Goal: Information Seeking & Learning: Check status

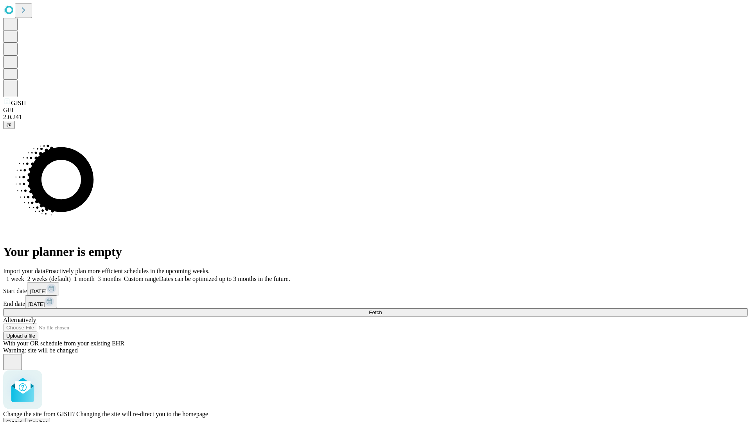
click at [47, 419] on span "Confirm" at bounding box center [38, 422] width 18 height 6
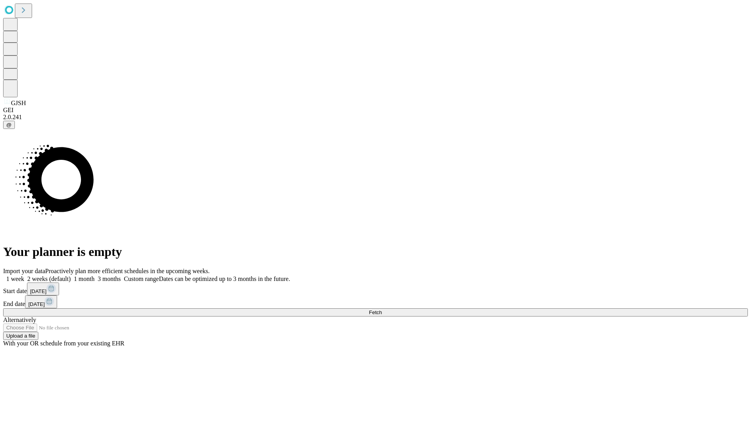
click at [95, 276] on label "1 month" at bounding box center [83, 279] width 24 height 7
click at [382, 310] on span "Fetch" at bounding box center [375, 313] width 13 height 6
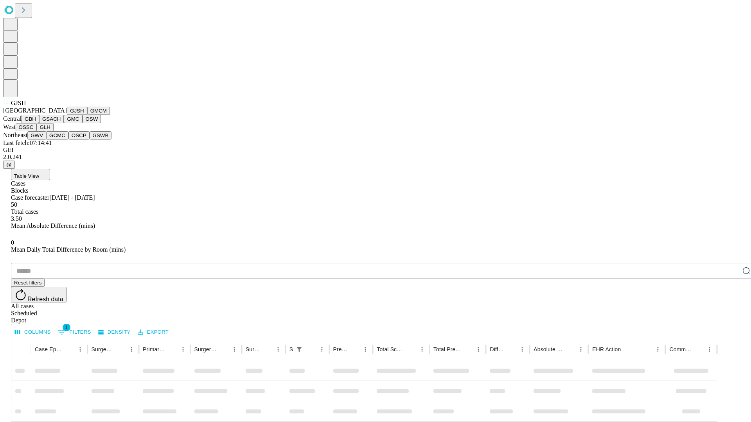
click at [87, 115] on button "GMCM" at bounding box center [98, 111] width 23 height 8
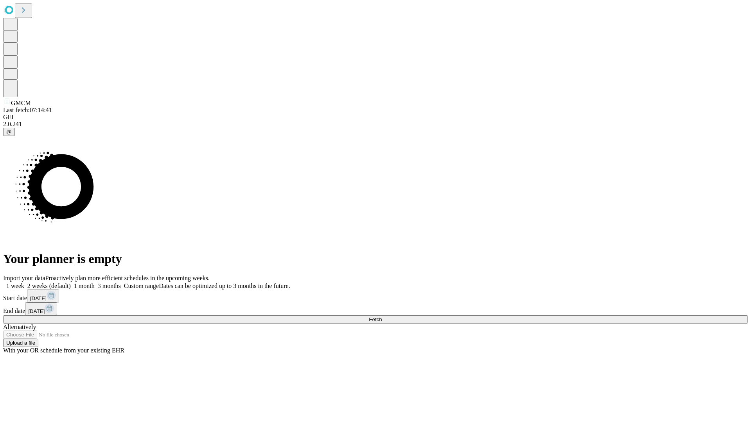
click at [95, 283] on label "1 month" at bounding box center [83, 286] width 24 height 7
click at [382, 317] on span "Fetch" at bounding box center [375, 320] width 13 height 6
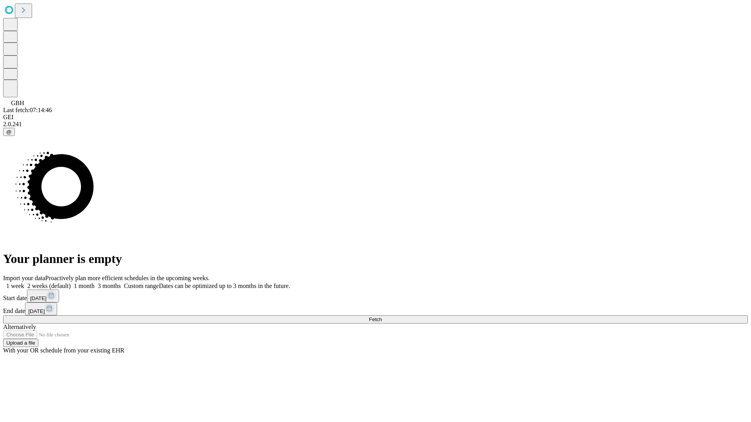
click at [95, 283] on label "1 month" at bounding box center [83, 286] width 24 height 7
click at [382, 317] on span "Fetch" at bounding box center [375, 320] width 13 height 6
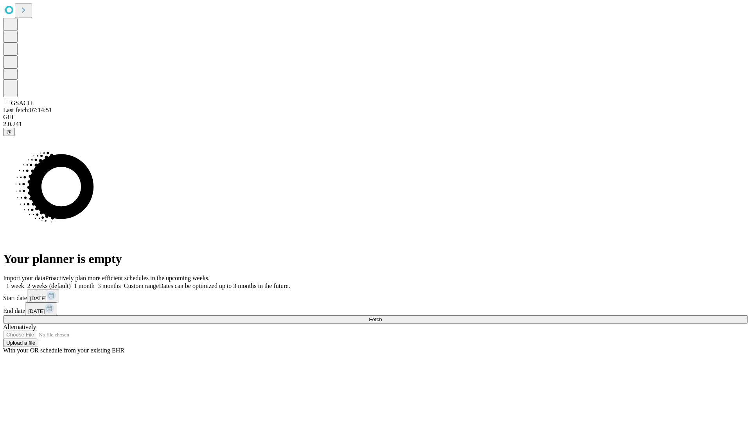
click at [95, 283] on label "1 month" at bounding box center [83, 286] width 24 height 7
click at [382, 317] on span "Fetch" at bounding box center [375, 320] width 13 height 6
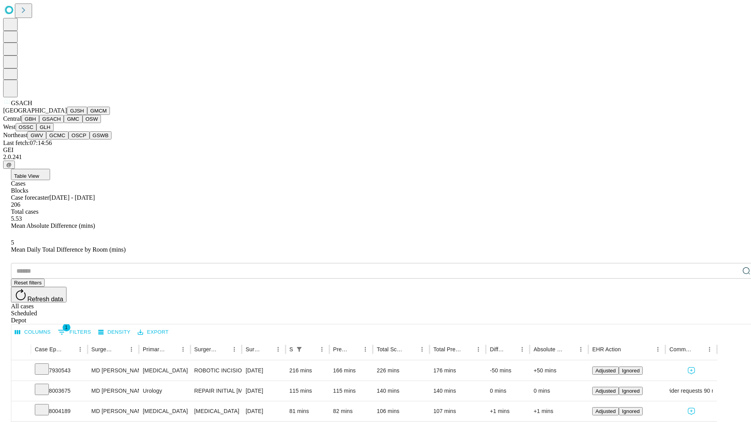
click at [64, 123] on button "GMC" at bounding box center [73, 119] width 18 height 8
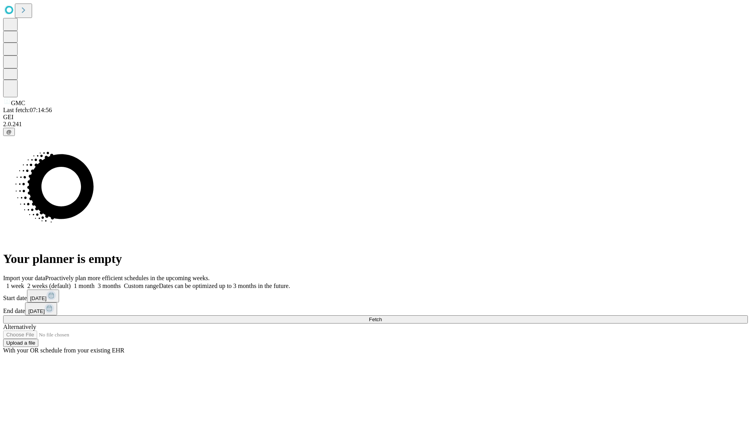
click at [95, 283] on label "1 month" at bounding box center [83, 286] width 24 height 7
click at [382, 317] on span "Fetch" at bounding box center [375, 320] width 13 height 6
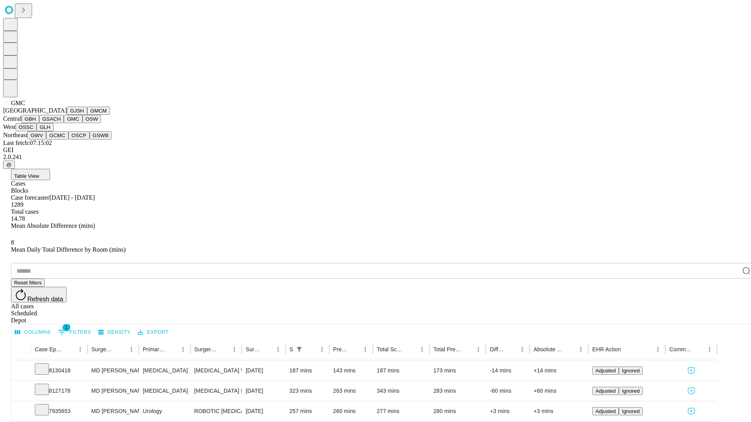
click at [82, 123] on button "OSW" at bounding box center [91, 119] width 19 height 8
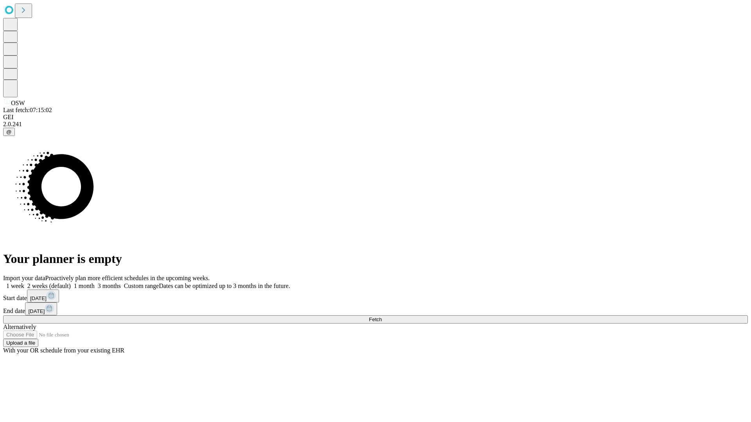
click at [95, 283] on label "1 month" at bounding box center [83, 286] width 24 height 7
click at [382, 317] on span "Fetch" at bounding box center [375, 320] width 13 height 6
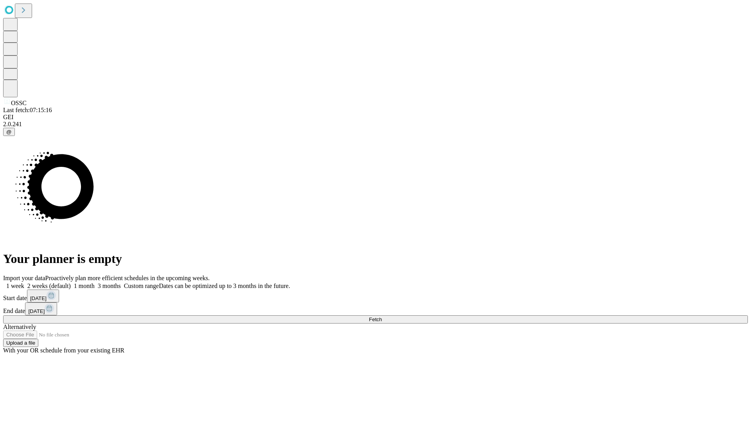
click at [95, 283] on label "1 month" at bounding box center [83, 286] width 24 height 7
click at [382, 317] on span "Fetch" at bounding box center [375, 320] width 13 height 6
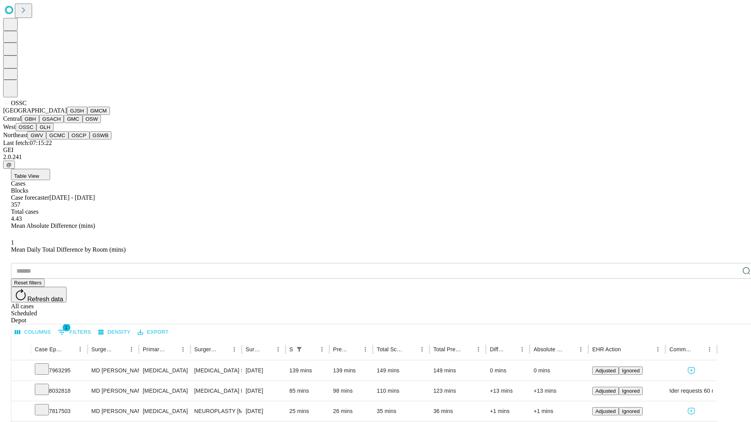
click at [53, 131] on button "GLH" at bounding box center [44, 127] width 17 height 8
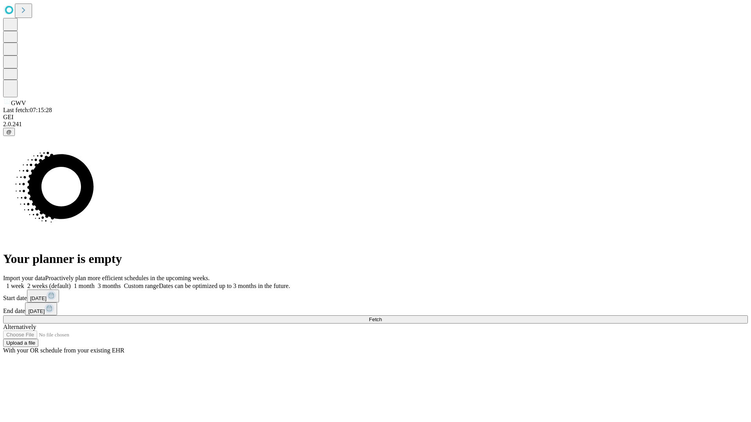
click at [95, 283] on label "1 month" at bounding box center [83, 286] width 24 height 7
click at [382, 317] on span "Fetch" at bounding box center [375, 320] width 13 height 6
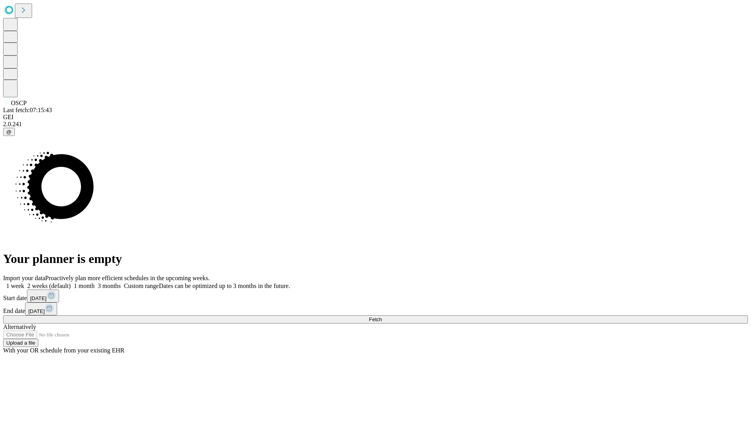
click at [95, 283] on label "1 month" at bounding box center [83, 286] width 24 height 7
click at [382, 317] on span "Fetch" at bounding box center [375, 320] width 13 height 6
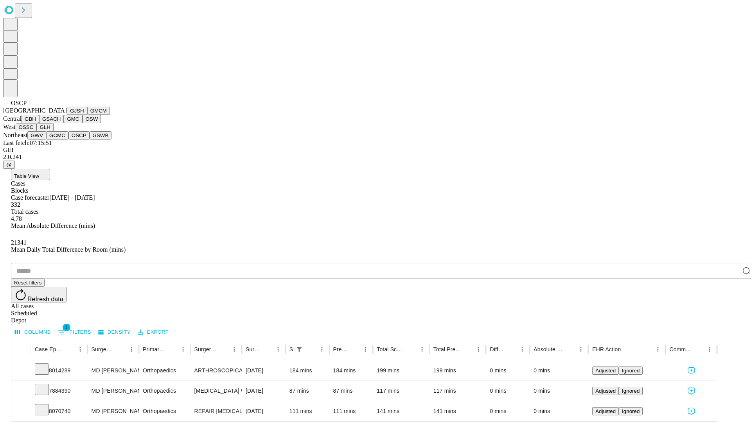
click at [90, 140] on button "GSWB" at bounding box center [101, 135] width 22 height 8
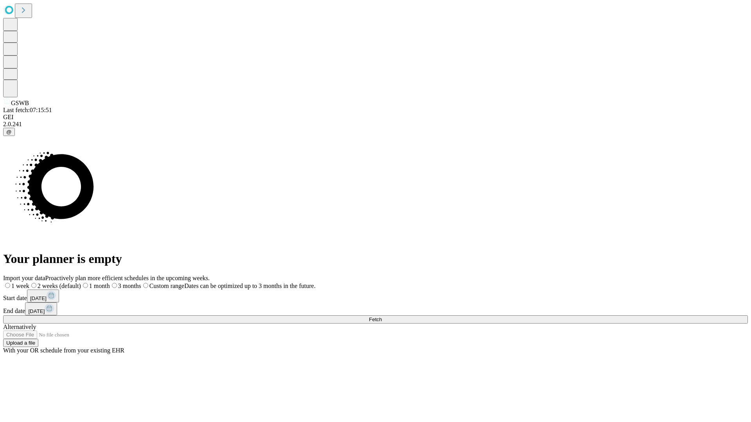
click at [110, 283] on label "1 month" at bounding box center [95, 286] width 29 height 7
click at [382, 317] on span "Fetch" at bounding box center [375, 320] width 13 height 6
